Goal: Transaction & Acquisition: Purchase product/service

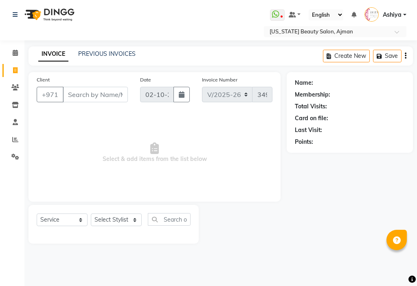
select select "637"
select select "service"
select select "33912"
click at [91, 213] on select "Select Stylist [PERSON_NAME] [PERSON_NAME] Ashiya Cashier [PERSON_NAME] [PERSON…" at bounding box center [116, 219] width 51 height 13
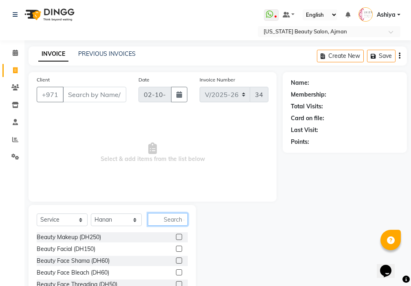
click at [177, 218] on input "text" at bounding box center [168, 219] width 40 height 13
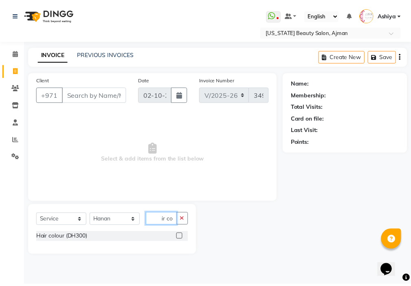
scroll to position [0, 7]
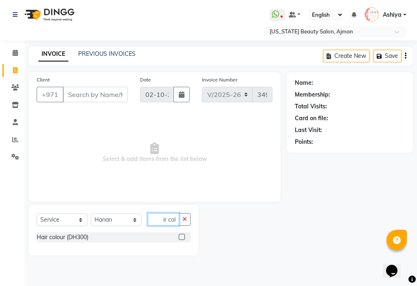
type input "hair col"
click at [182, 237] on label at bounding box center [182, 237] width 6 height 6
click at [182, 237] on input "checkbox" at bounding box center [181, 236] width 5 height 5
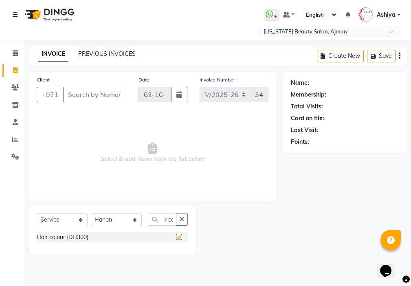
scroll to position [0, 0]
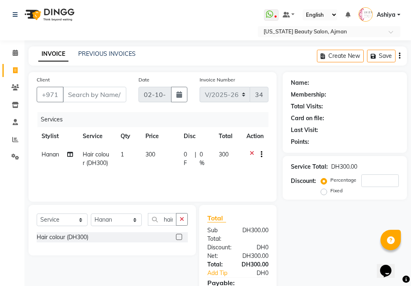
checkbox input "false"
click at [175, 167] on td "300" at bounding box center [159, 158] width 38 height 27
select select "33912"
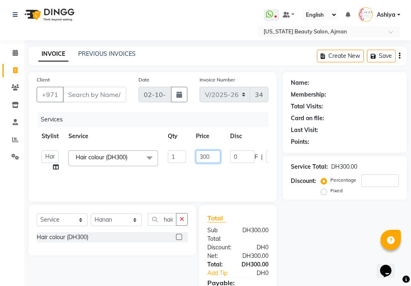
click at [203, 155] on input "300" at bounding box center [208, 156] width 24 height 13
type input "400"
click at [118, 94] on input "Client" at bounding box center [94, 94] width 63 height 15
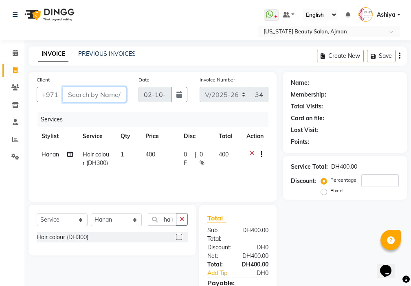
type input "r"
type input "0"
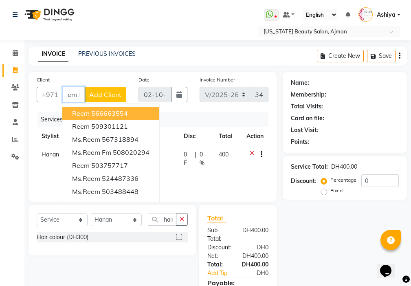
scroll to position [0, 12]
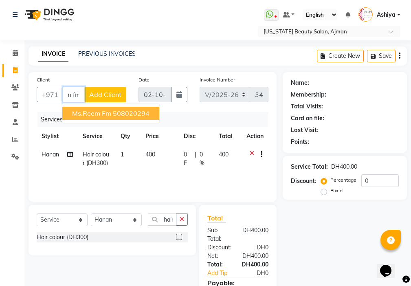
click at [131, 114] on ngb-highlight "508020294" at bounding box center [131, 113] width 37 height 8
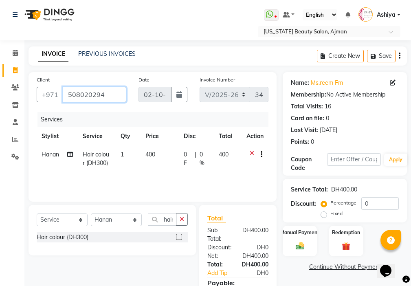
click at [114, 95] on input "508020294" at bounding box center [94, 94] width 63 height 15
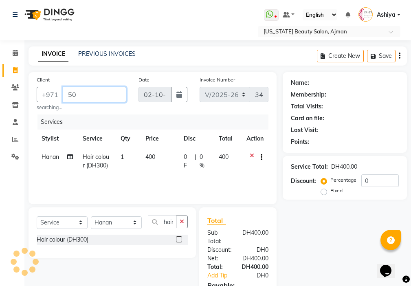
type input "5"
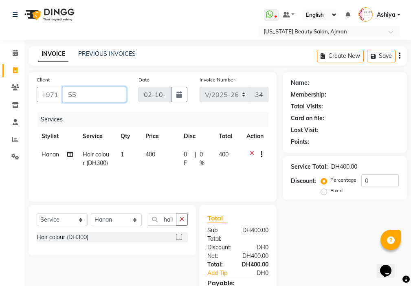
type input "5"
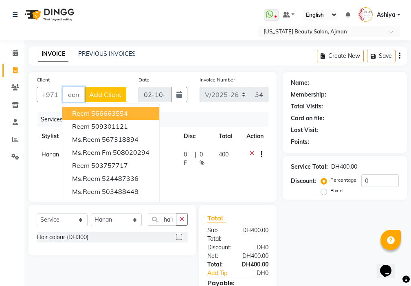
scroll to position [0, 4]
click at [147, 152] on ngb-highlight "508020294" at bounding box center [131, 152] width 37 height 8
type input "508020294"
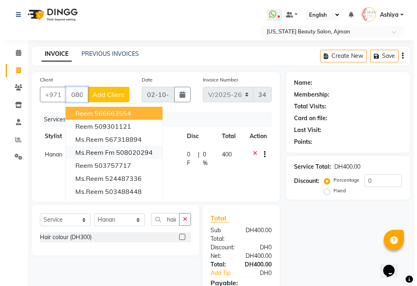
scroll to position [0, 0]
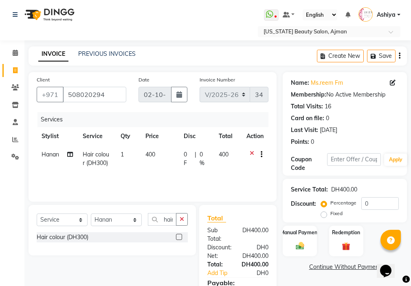
click at [390, 85] on icon at bounding box center [393, 83] width 6 height 6
select select "[DEMOGRAPHIC_DATA]"
select select
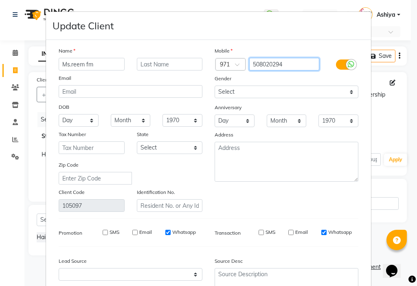
click at [286, 63] on input "508020294" at bounding box center [284, 64] width 70 height 13
type input "5"
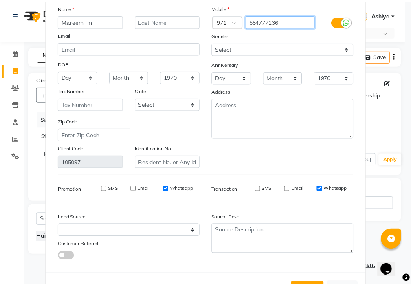
scroll to position [75, 0]
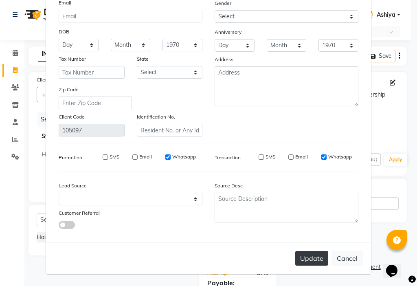
type input "554777136"
click at [313, 261] on button "Update" at bounding box center [311, 258] width 33 height 15
type input "554777136"
select select
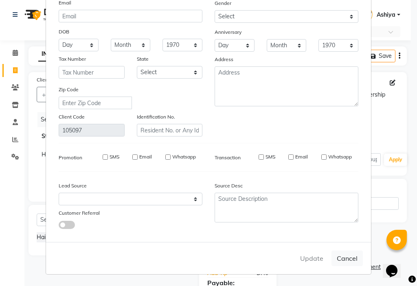
select select
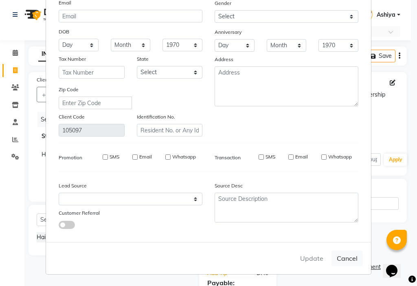
checkbox input "false"
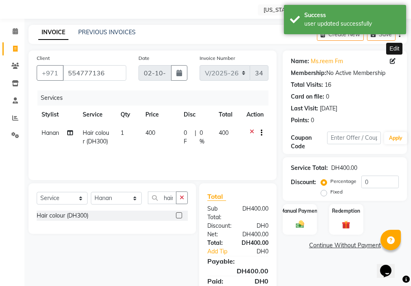
scroll to position [61, 0]
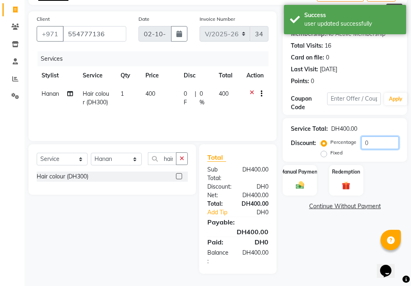
click at [377, 144] on input "0" at bounding box center [379, 142] width 37 height 13
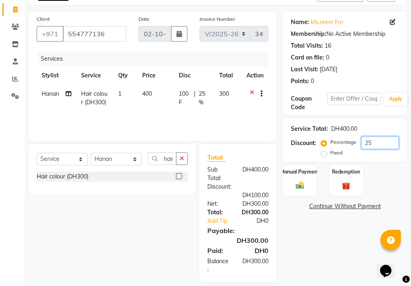
type input "25"
click at [302, 181] on img at bounding box center [300, 185] width 14 height 10
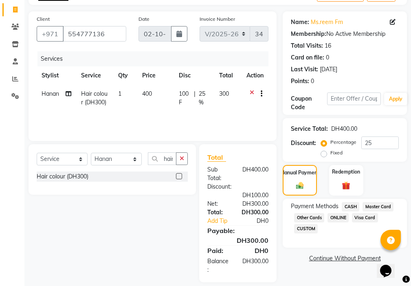
click at [368, 219] on span "Visa Card" at bounding box center [365, 217] width 26 height 9
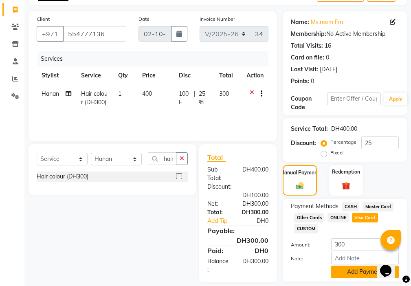
click at [357, 268] on button "Add Payment" at bounding box center [365, 271] width 68 height 13
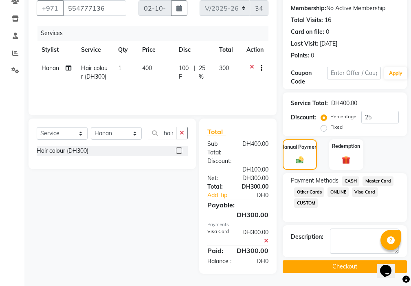
scroll to position [95, 0]
click at [339, 260] on button "Checkout" at bounding box center [344, 266] width 124 height 13
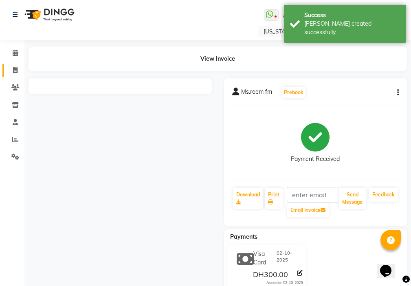
click at [14, 70] on icon at bounding box center [15, 70] width 4 height 6
select select "service"
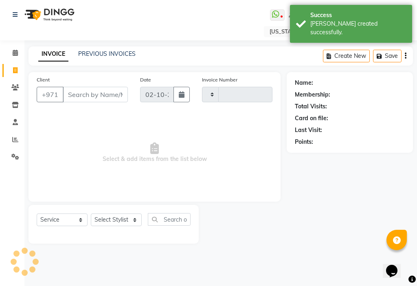
type input "3495"
select select "637"
